Goal: Book appointment/travel/reservation

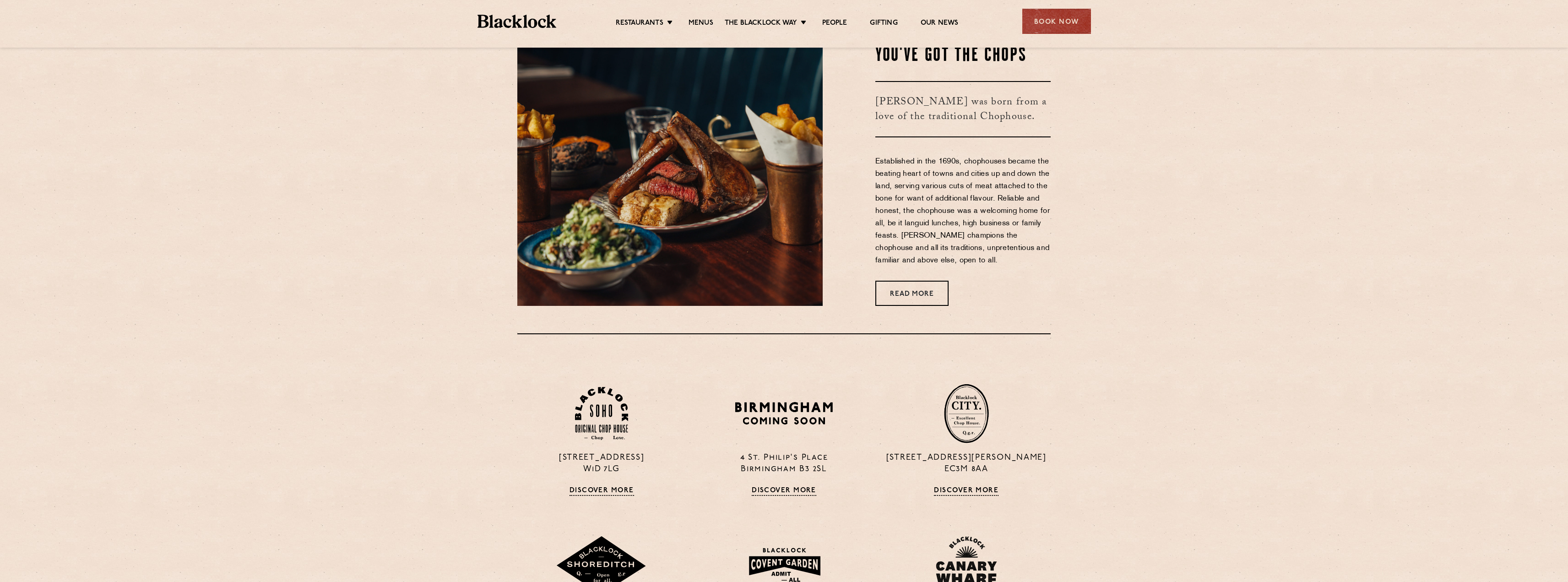
scroll to position [550, 0]
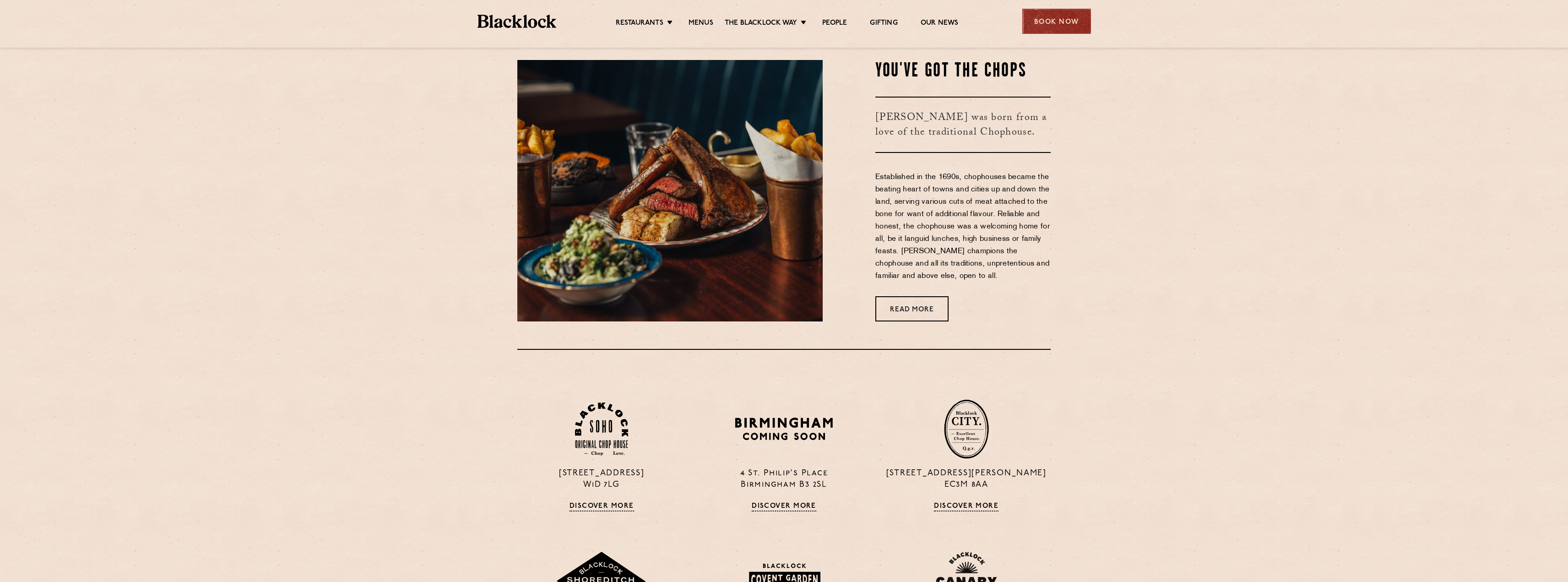
click at [1069, 20] on div "Book Now" at bounding box center [1056, 21] width 69 height 25
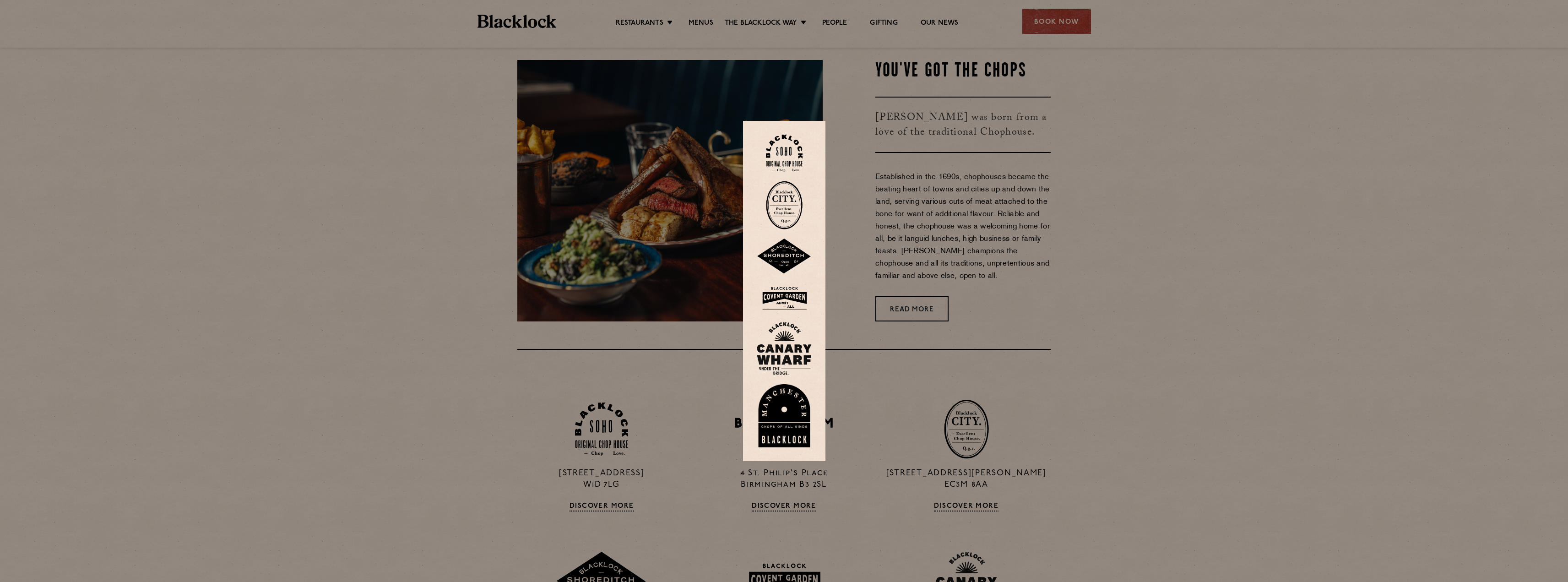
click at [791, 202] on img at bounding box center [784, 205] width 37 height 49
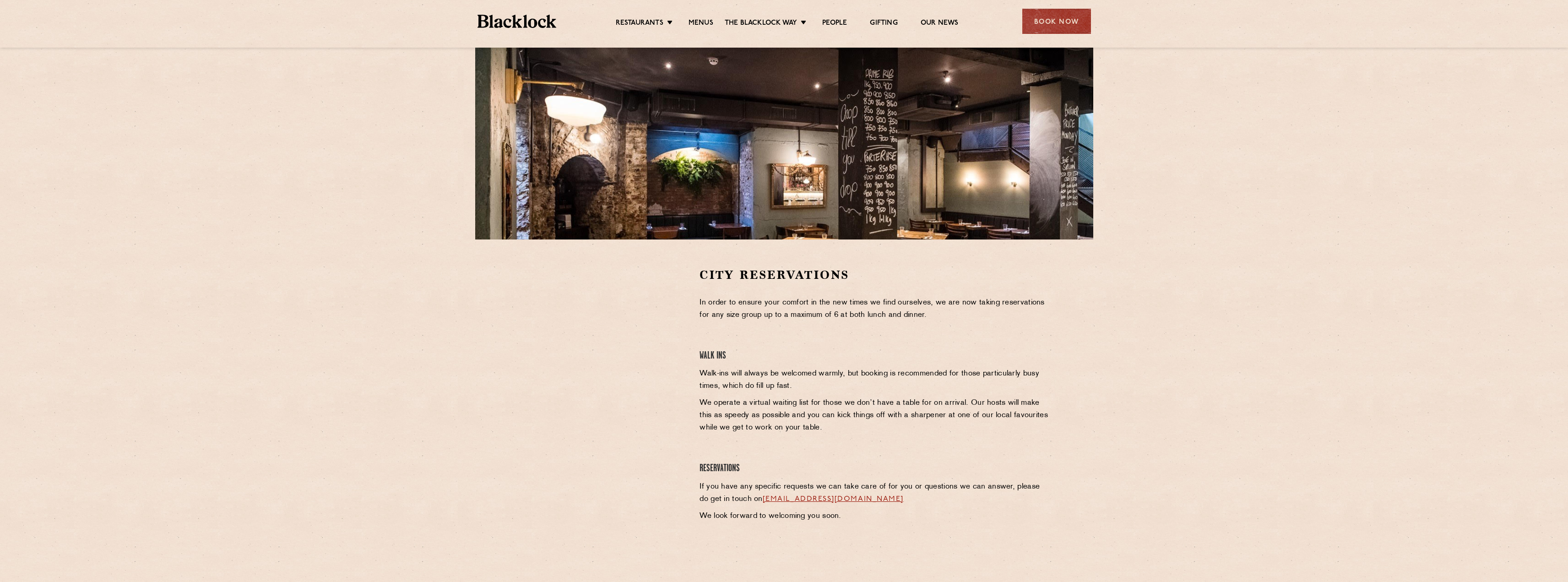
scroll to position [91, 0]
click at [701, 21] on link "Menus" at bounding box center [701, 24] width 25 height 10
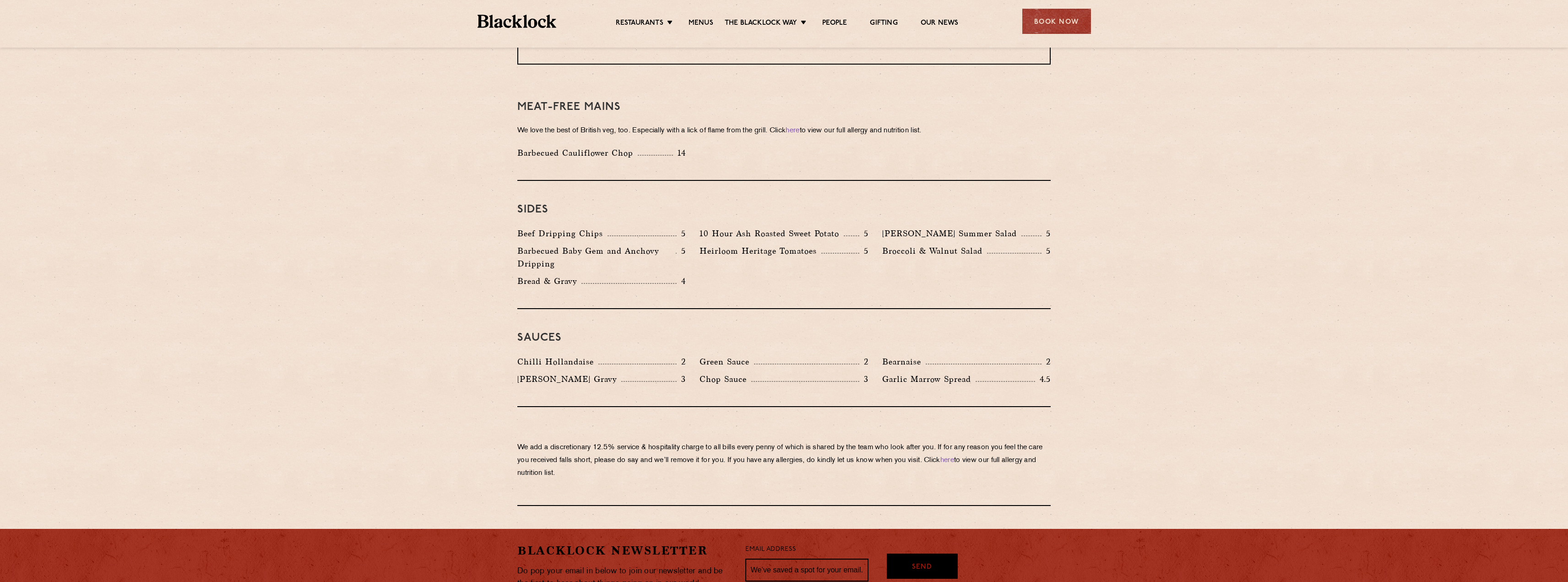
scroll to position [1282, 0]
